Goal: Task Accomplishment & Management: Use online tool/utility

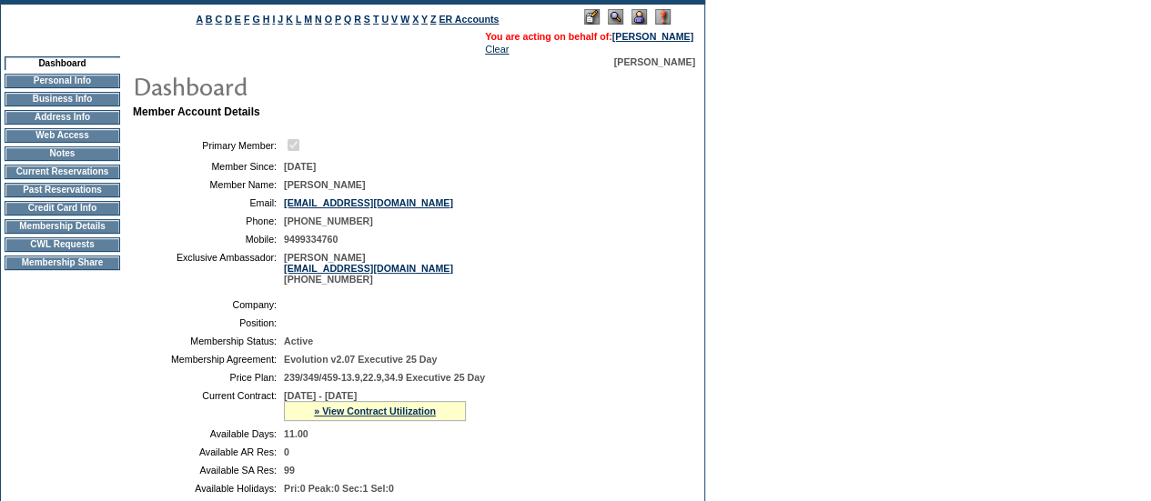
scroll to position [117, 0]
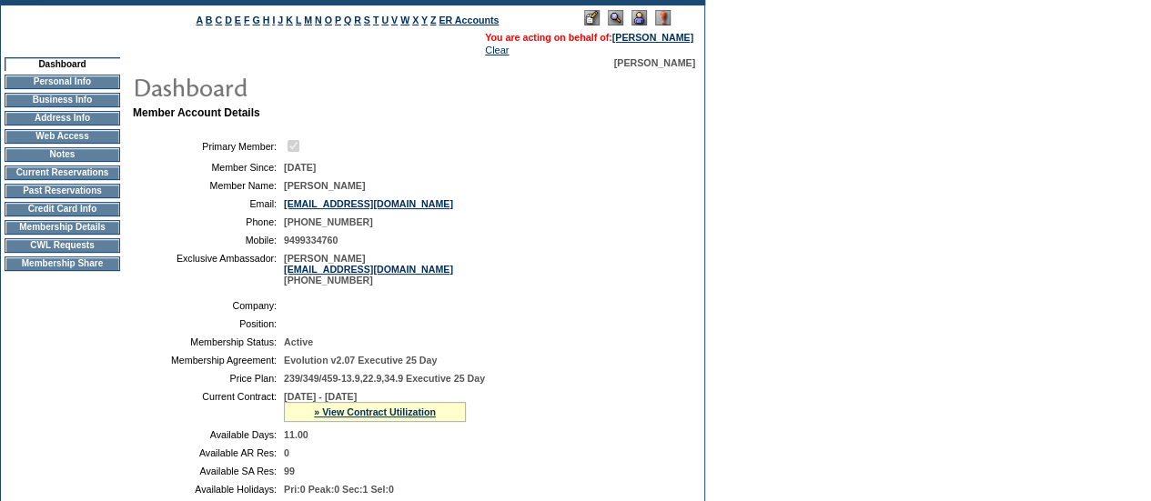
click at [80, 253] on td "CWL Requests" at bounding box center [63, 245] width 116 height 15
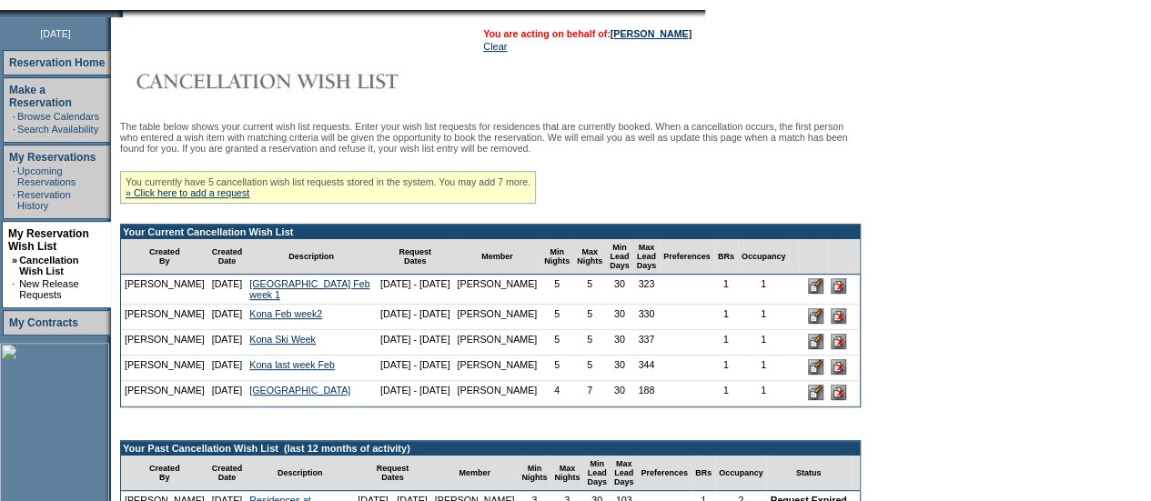
scroll to position [258, 0]
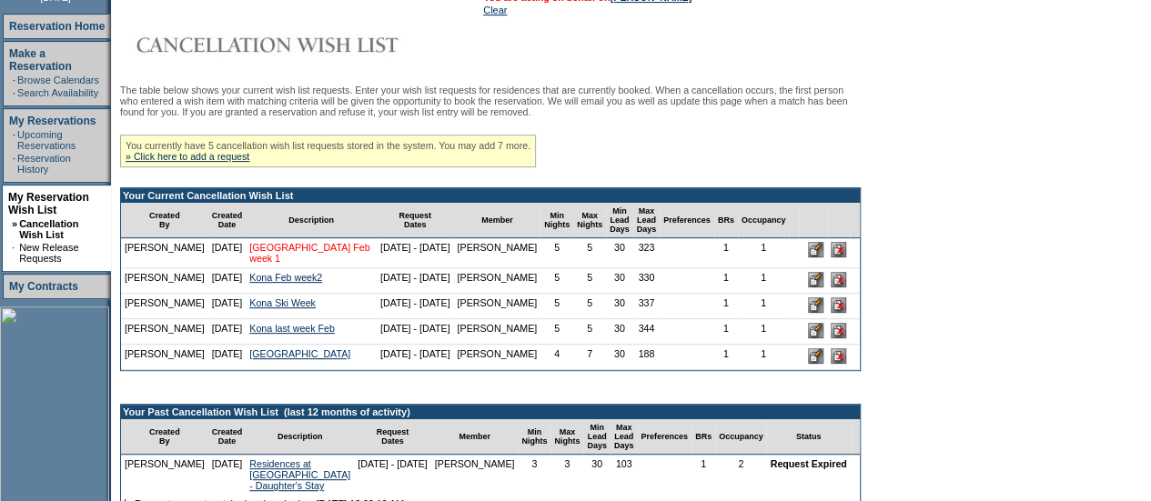
click at [267, 264] on link "[GEOGRAPHIC_DATA] Feb week 1" at bounding box center [309, 253] width 120 height 22
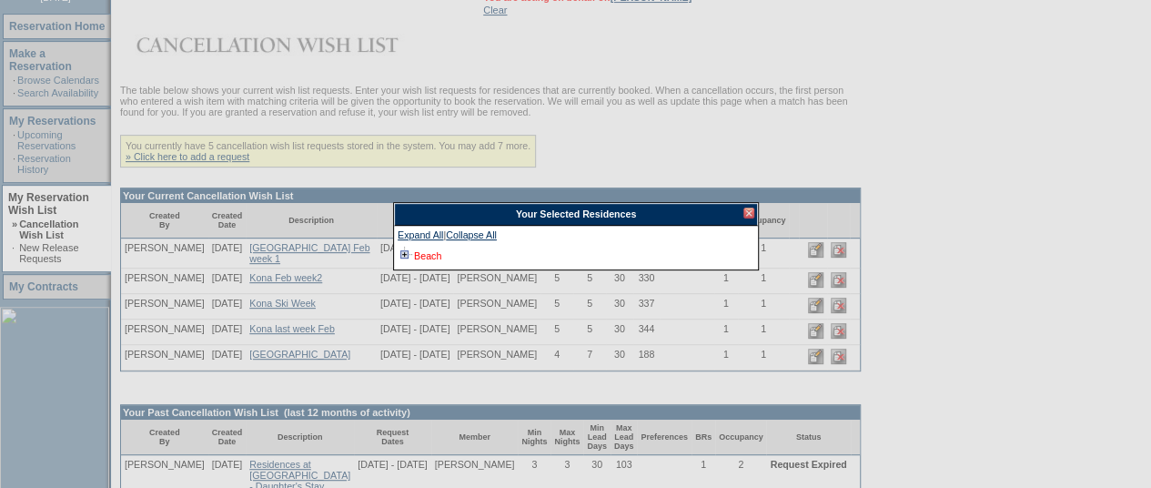
click at [428, 254] on link "Beach" at bounding box center [427, 255] width 27 height 11
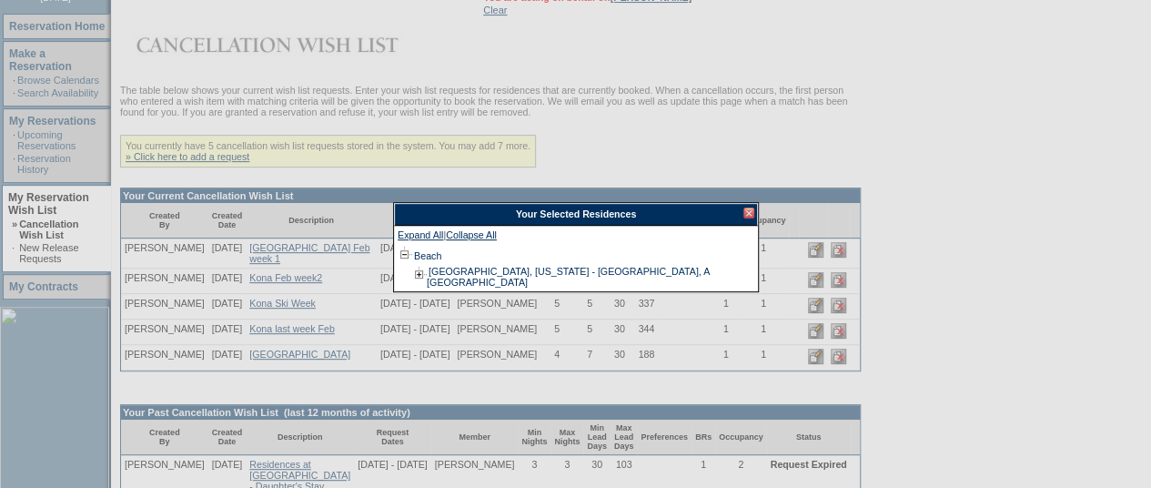
click at [750, 213] on div at bounding box center [748, 212] width 11 height 11
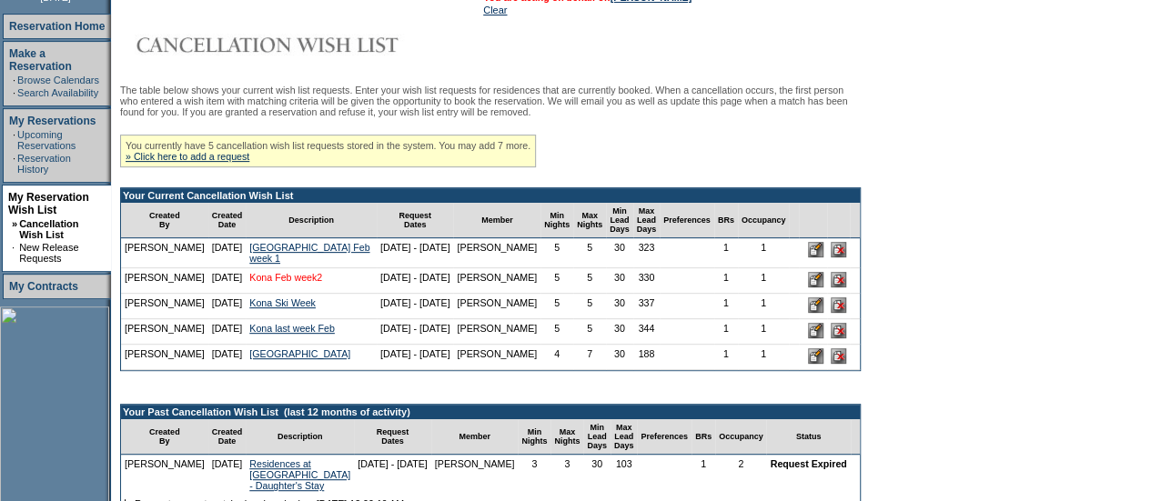
click at [300, 283] on link "Kona Feb week2" at bounding box center [285, 277] width 73 height 11
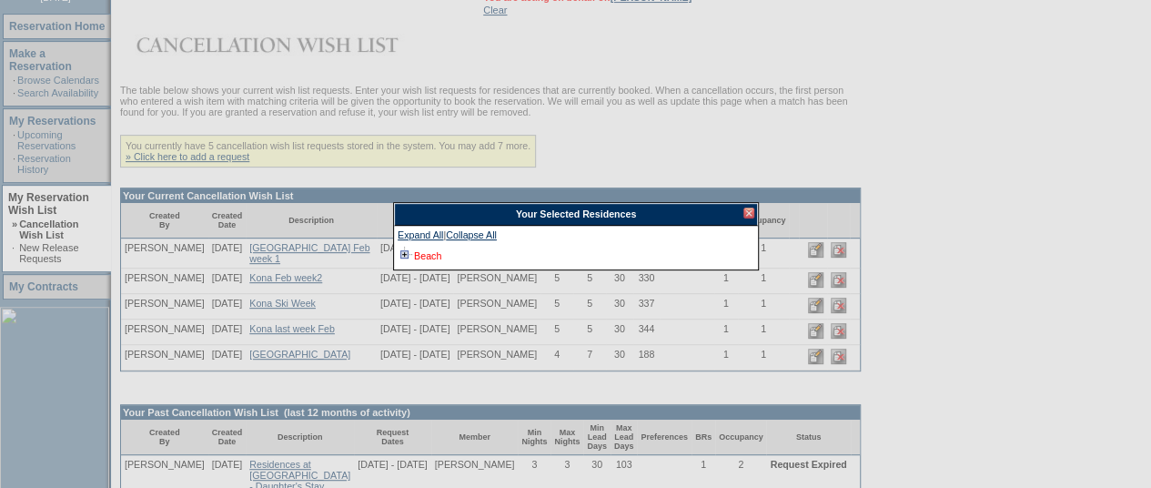
click at [420, 255] on link "Beach" at bounding box center [427, 255] width 27 height 11
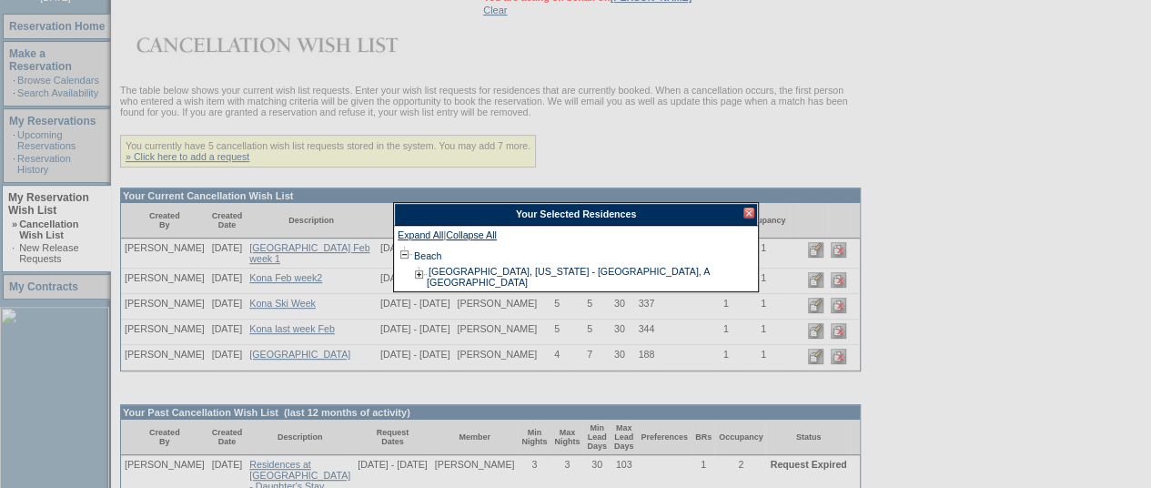
click at [744, 212] on div at bounding box center [748, 212] width 11 height 11
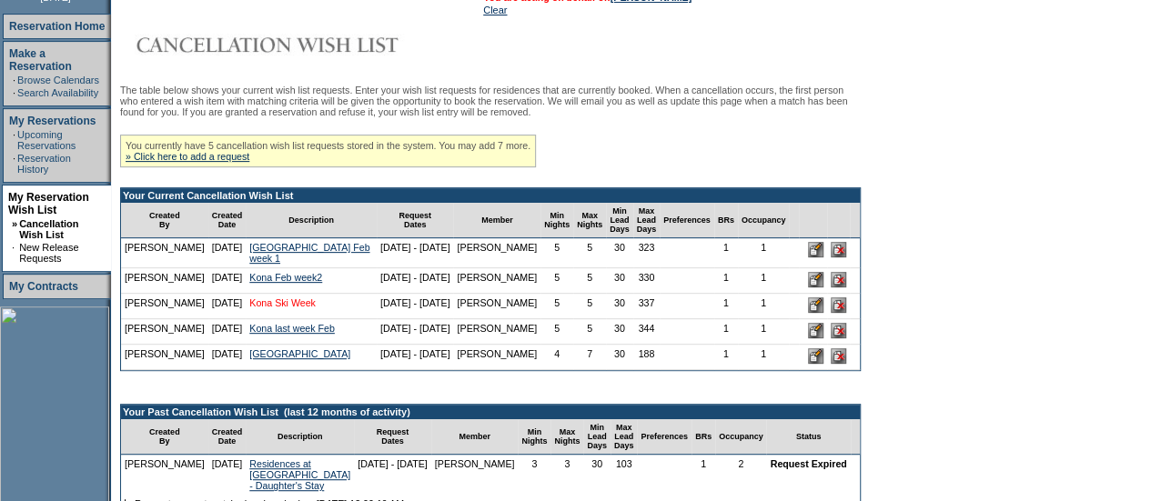
click at [288, 308] on link "Kona Ski Week" at bounding box center [282, 303] width 66 height 11
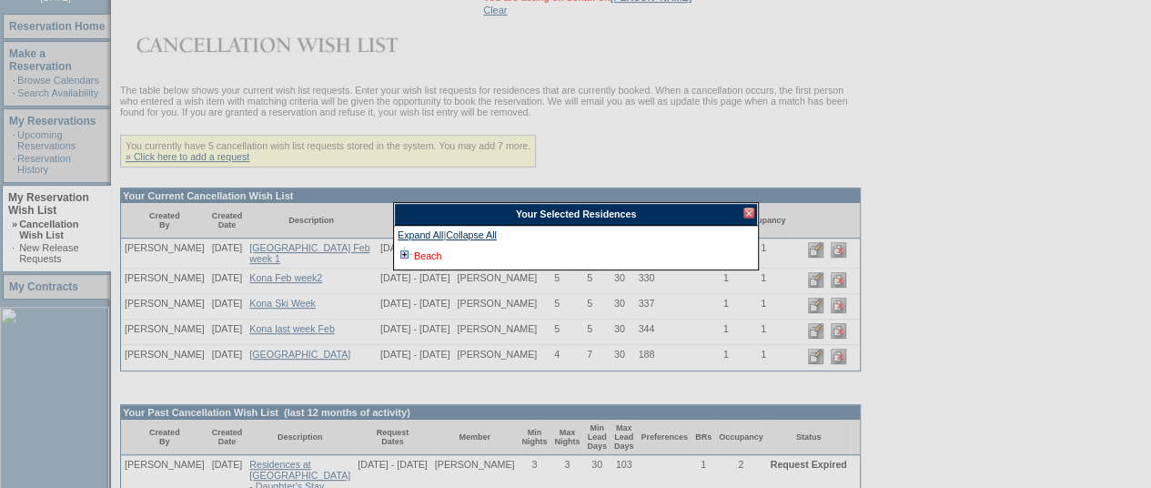
click at [436, 254] on link "Beach" at bounding box center [427, 255] width 27 height 11
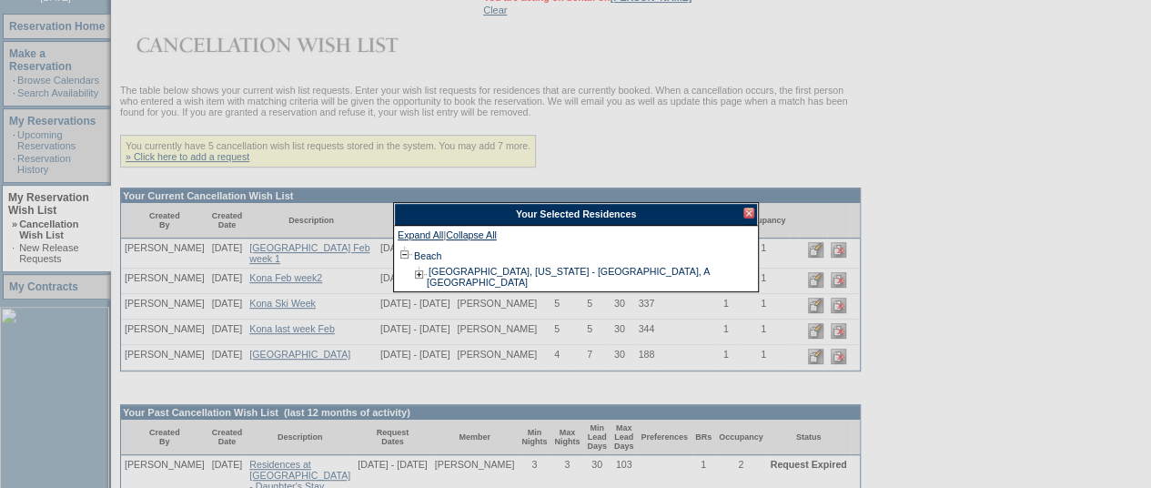
click at [748, 210] on div at bounding box center [748, 212] width 11 height 11
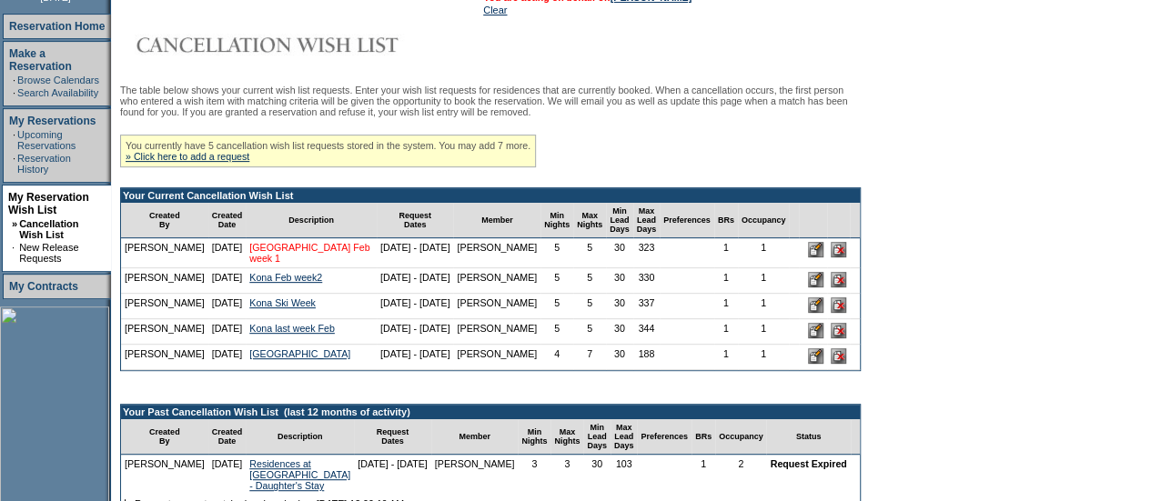
click at [267, 264] on link "[GEOGRAPHIC_DATA] Feb week 1" at bounding box center [309, 253] width 120 height 22
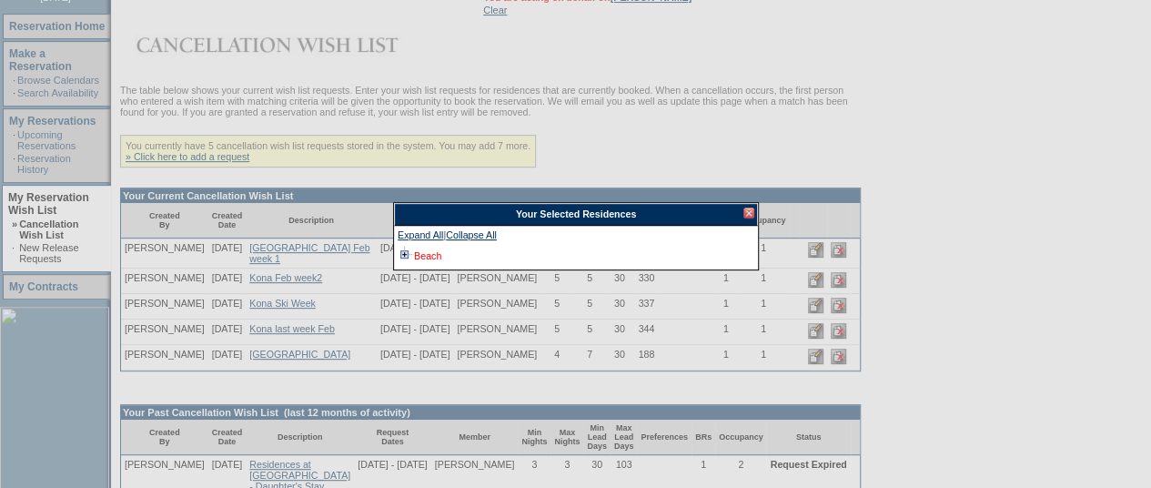
click at [440, 255] on link "Beach" at bounding box center [427, 255] width 27 height 11
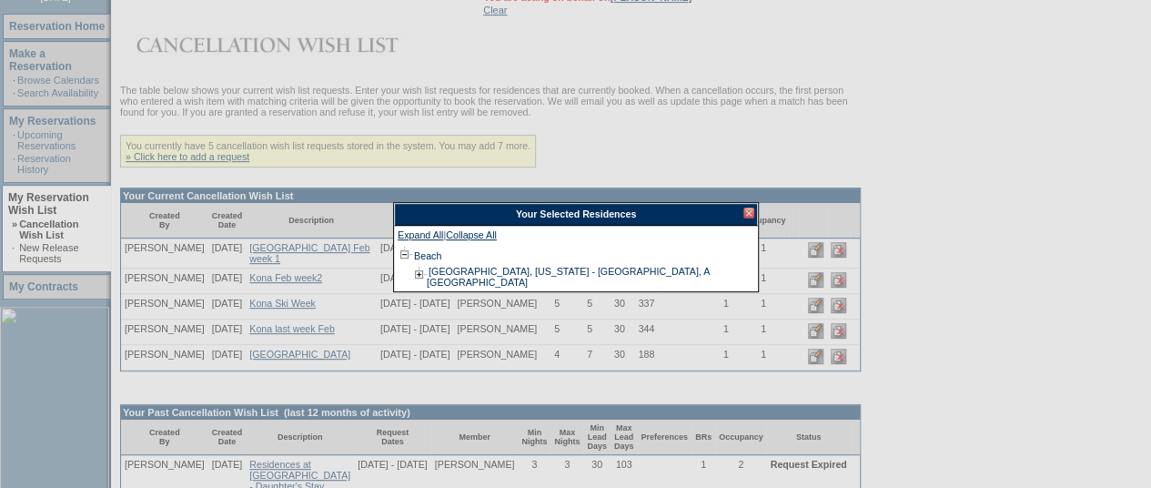
click at [751, 213] on div at bounding box center [748, 212] width 11 height 11
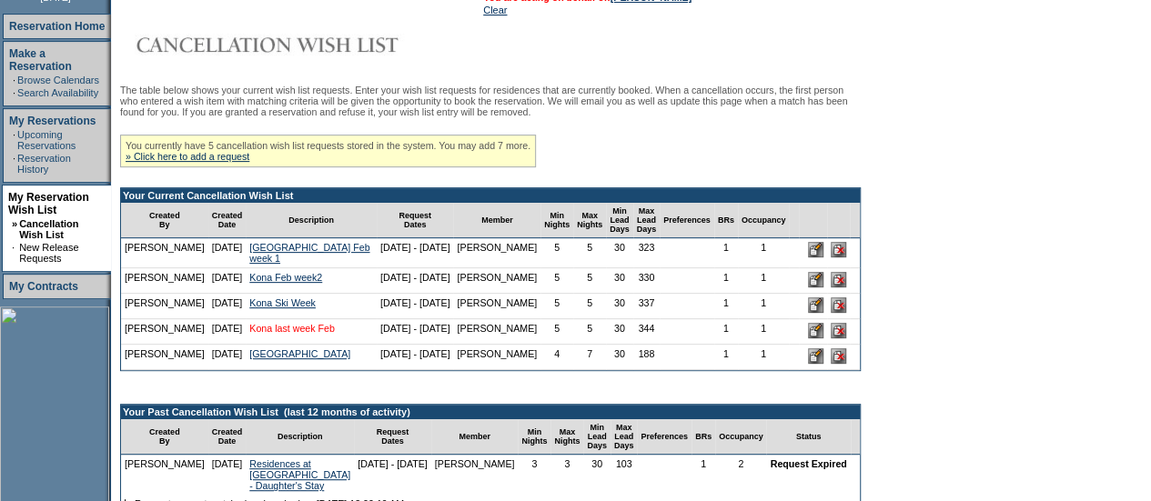
click at [261, 334] on link "Kona last week Feb" at bounding box center [292, 328] width 86 height 11
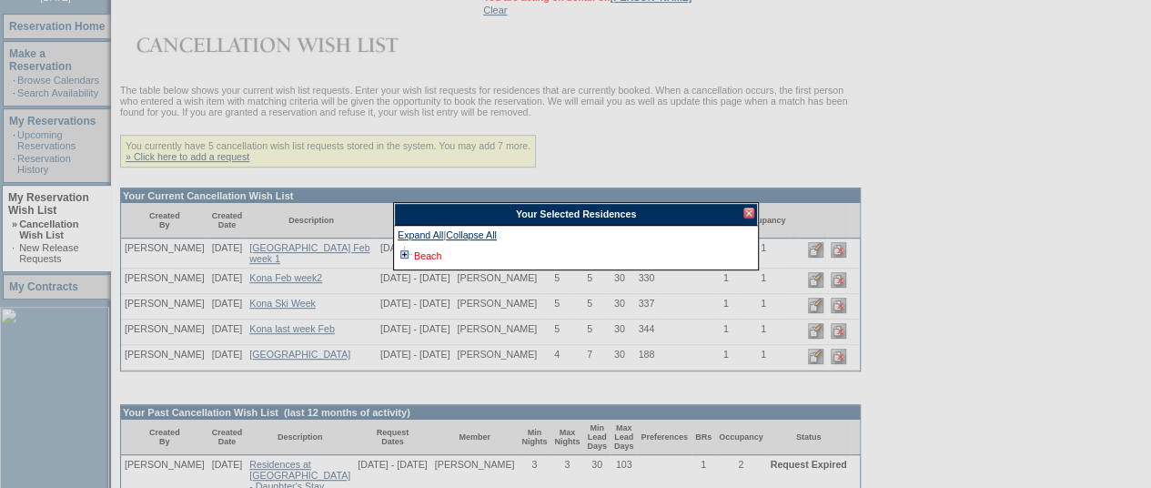
click at [441, 254] on link "Beach" at bounding box center [427, 255] width 27 height 11
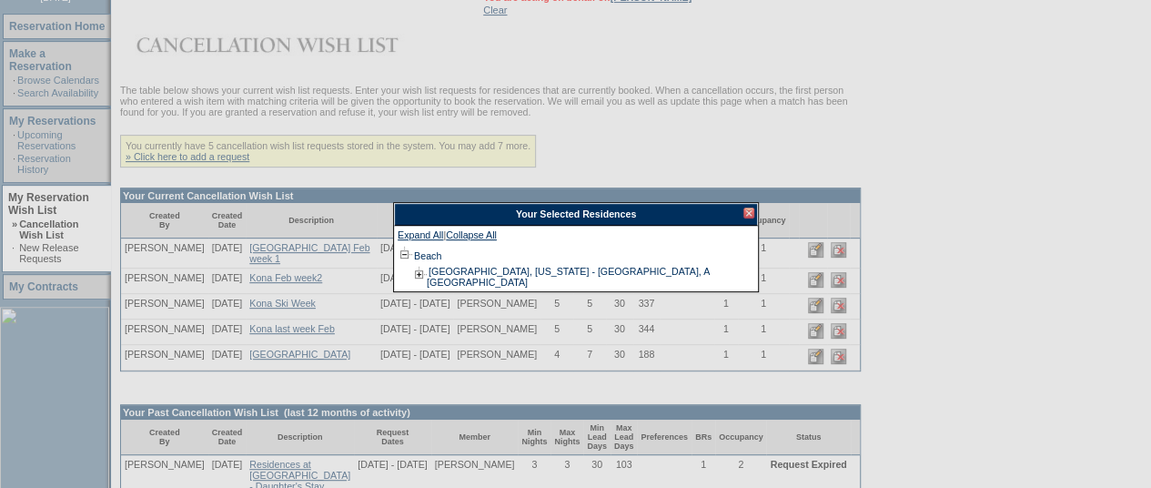
click at [751, 215] on div at bounding box center [748, 212] width 11 height 11
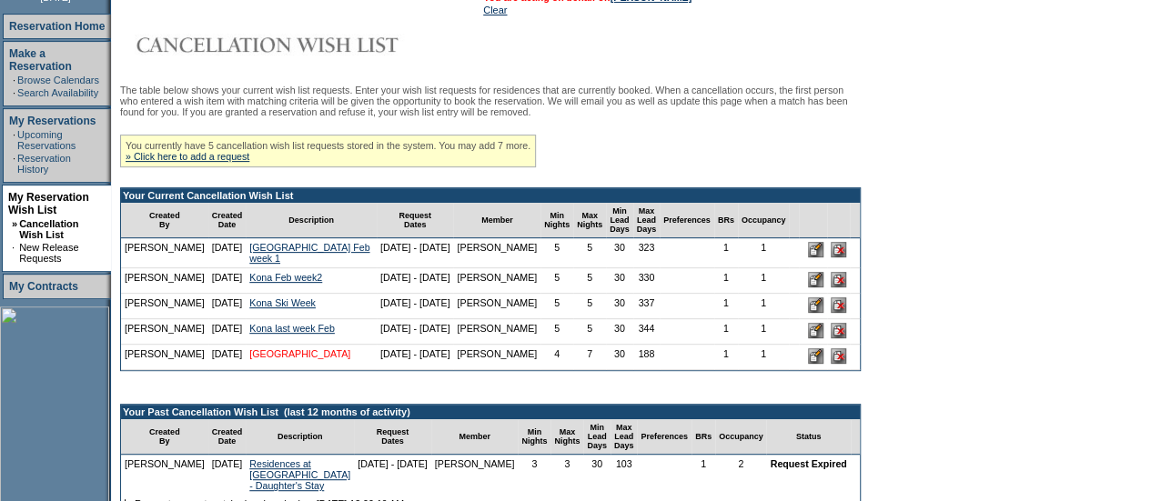
click at [262, 359] on link "[GEOGRAPHIC_DATA]" at bounding box center [299, 353] width 101 height 11
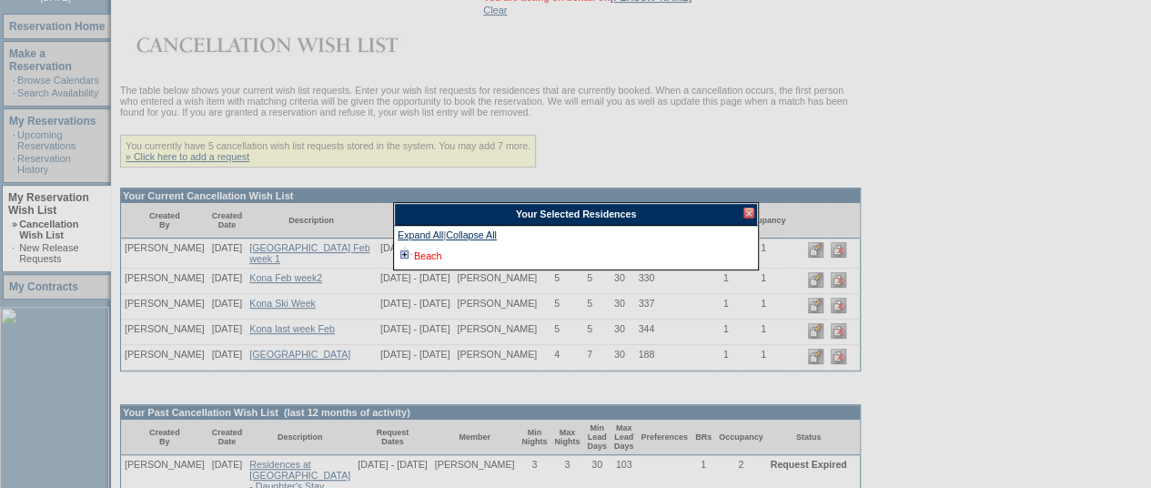
click at [440, 259] on link "Beach" at bounding box center [427, 255] width 27 height 11
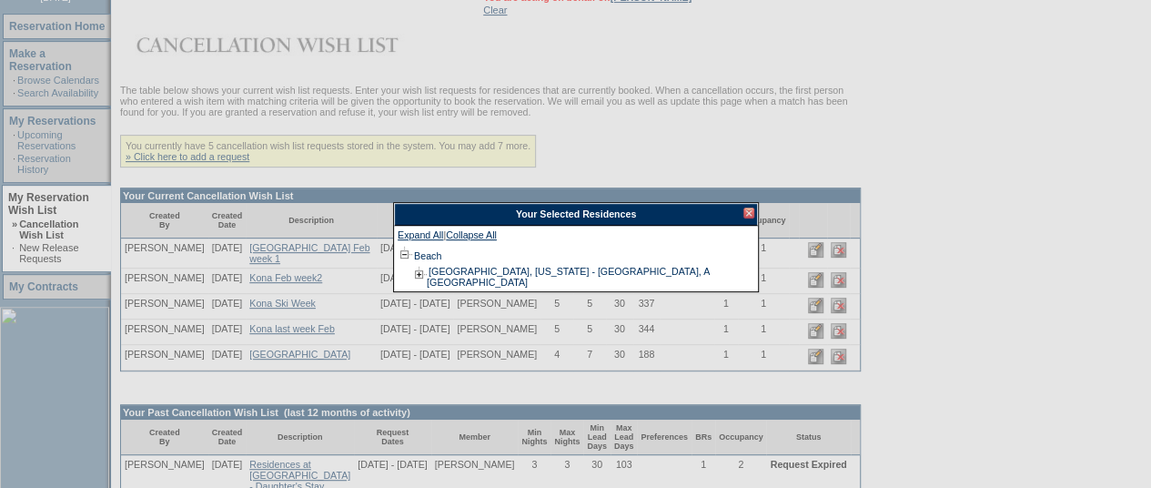
click at [752, 208] on div at bounding box center [748, 212] width 11 height 11
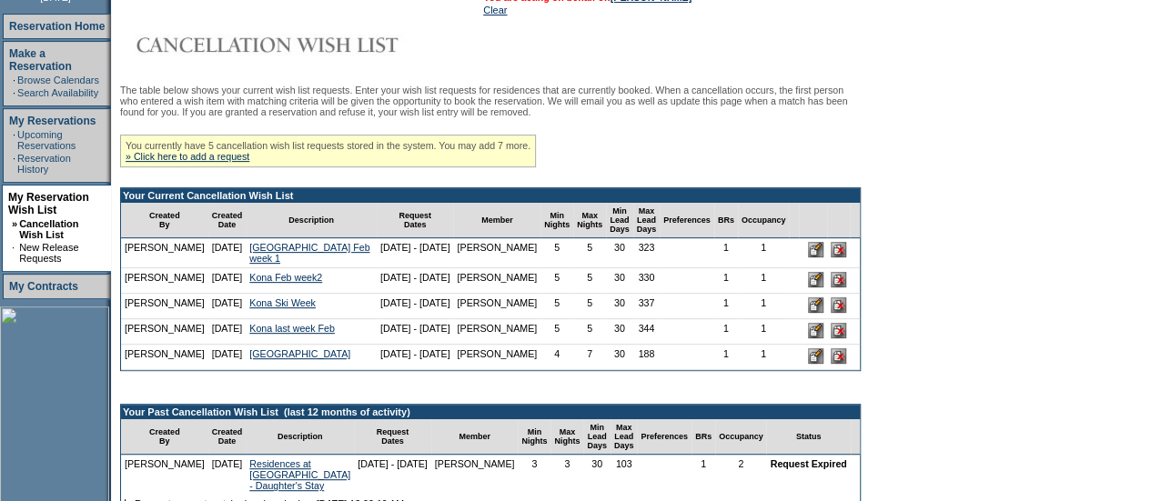
scroll to position [0, 0]
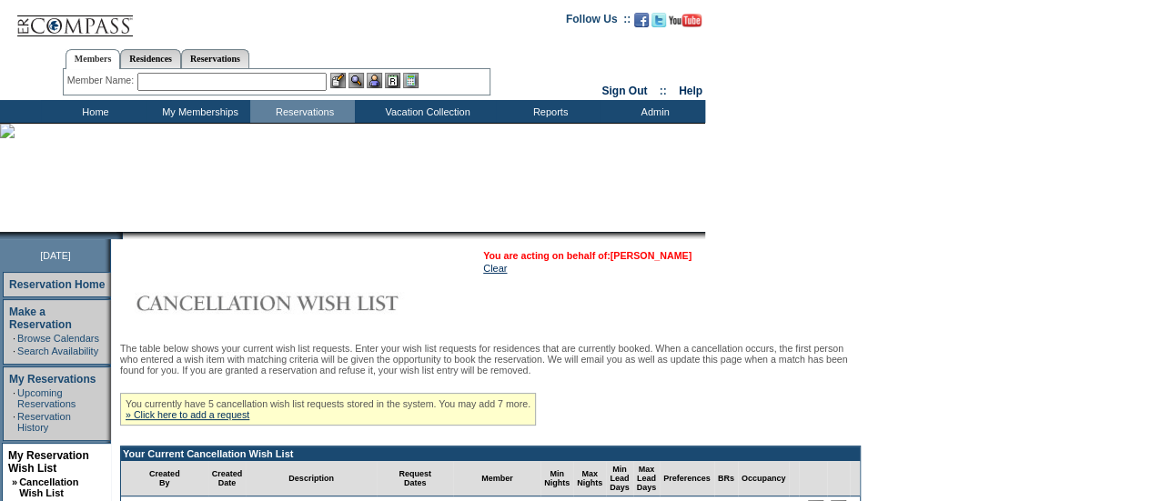
click at [630, 256] on link "[PERSON_NAME]" at bounding box center [651, 255] width 81 height 11
